Goal: Navigation & Orientation: Find specific page/section

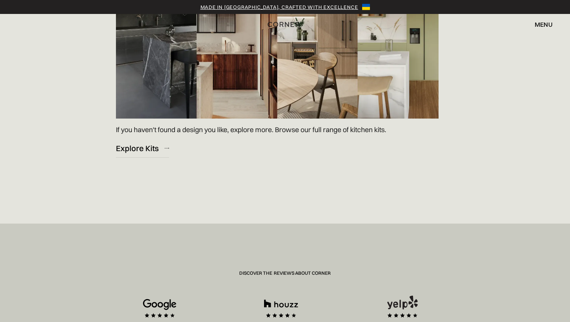
scroll to position [1280, 0]
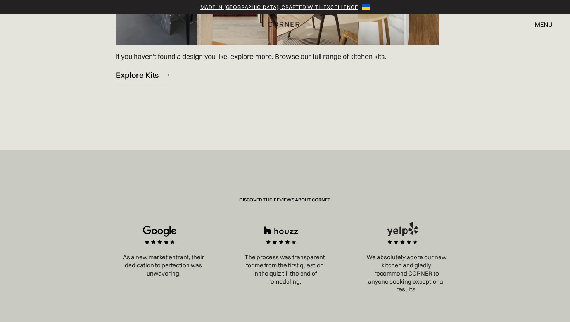
click at [547, 24] on div "menu" at bounding box center [544, 24] width 18 height 6
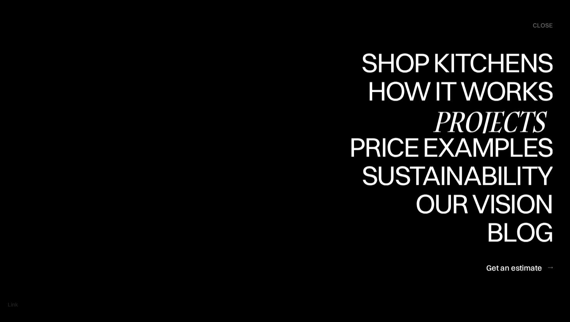
click at [506, 119] on div "Projects" at bounding box center [490, 121] width 126 height 27
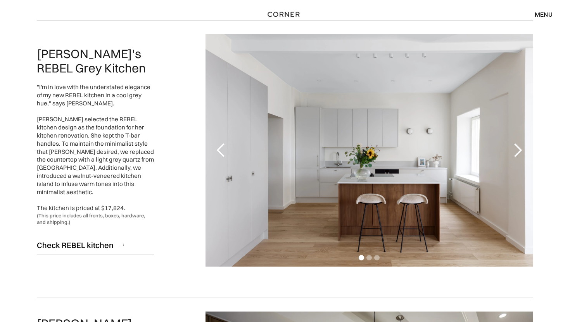
scroll to position [55, 0]
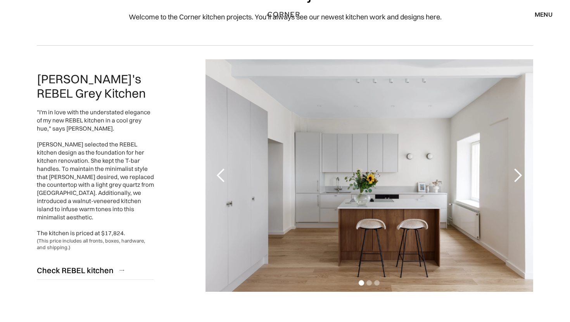
click at [513, 172] on div "next slide" at bounding box center [518, 176] width 16 height 16
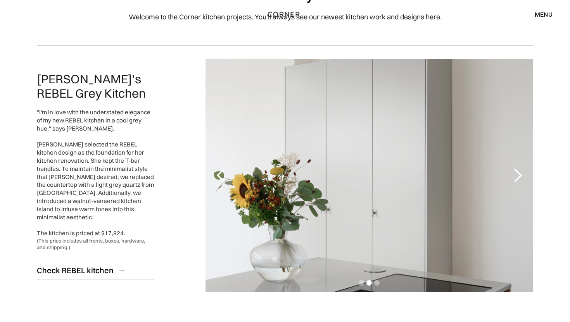
click at [513, 172] on div "next slide" at bounding box center [518, 176] width 16 height 16
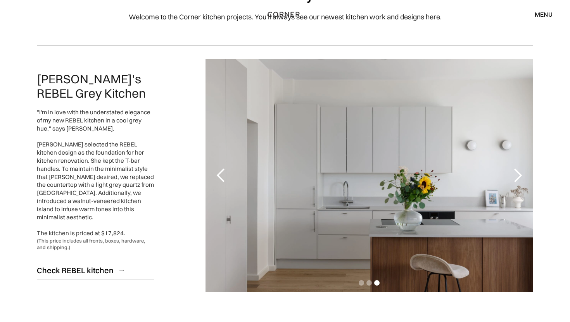
click at [513, 172] on div "next slide" at bounding box center [518, 176] width 16 height 16
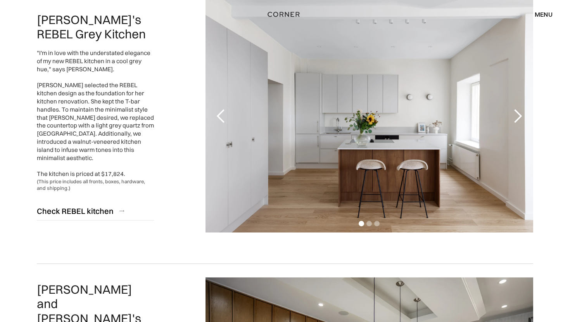
scroll to position [0, 0]
